Goal: Go to known website: Access a specific website the user already knows

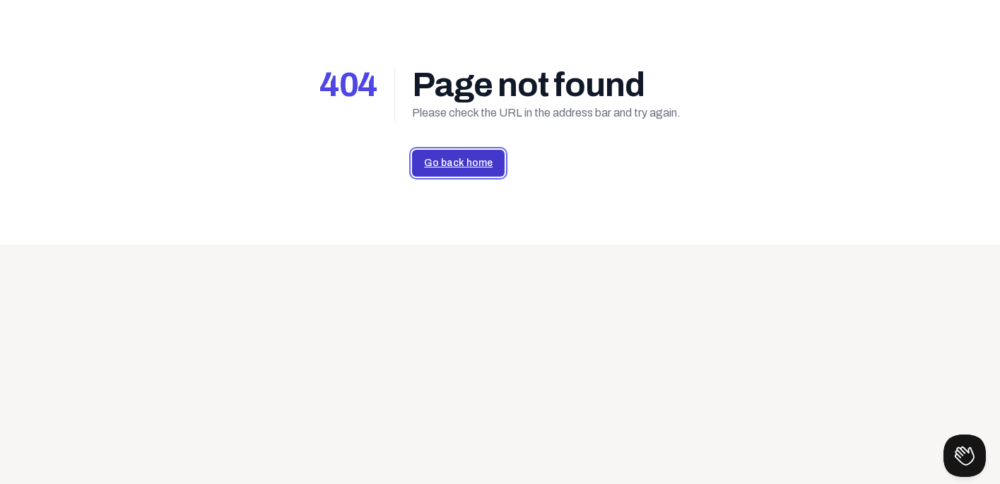
click at [452, 158] on link "Go back home" at bounding box center [458, 163] width 93 height 27
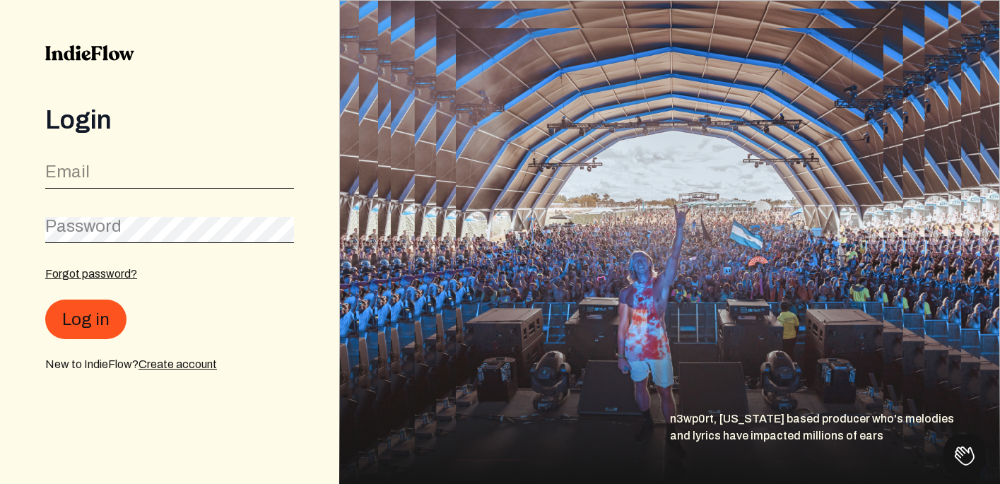
click at [111, 57] on img at bounding box center [89, 53] width 89 height 16
